Goal: Task Accomplishment & Management: Use online tool/utility

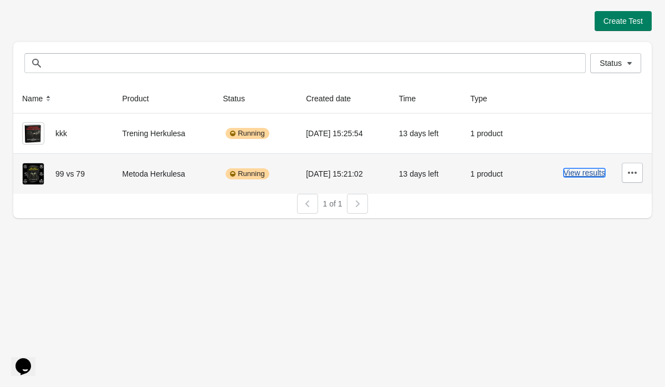
click at [593, 177] on button "View results" at bounding box center [585, 172] width 42 height 9
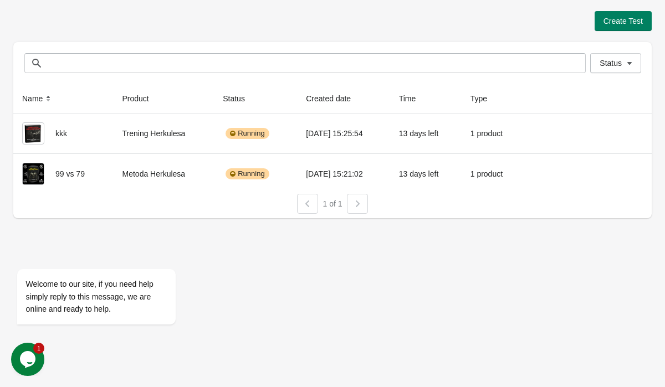
click at [201, 373] on div "Create Test Status Status Name Product Status Created date Time Type kkk Trenin…" at bounding box center [332, 193] width 665 height 387
